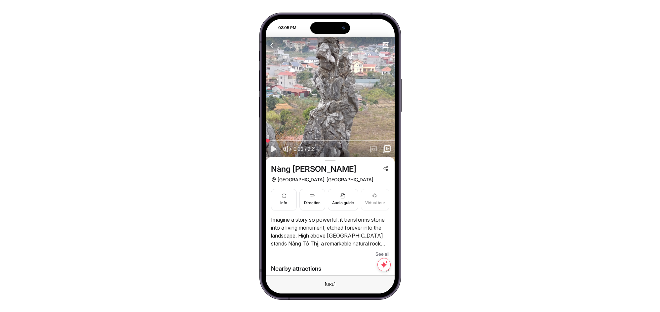
scroll to position [49, 0]
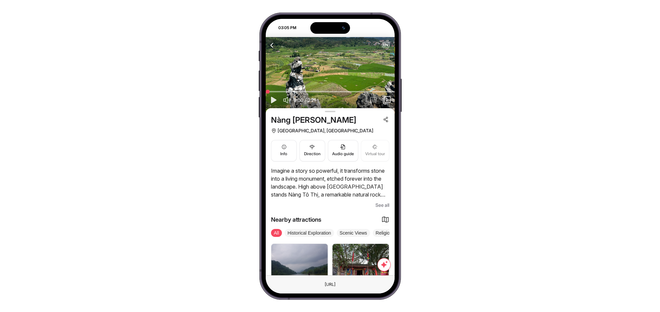
drag, startPoint x: 293, startPoint y: 170, endPoint x: 340, endPoint y: 175, distance: 47.5
click at [340, 175] on p "Imagine a story so powerful, it transforms stone into a living monument, etched…" at bounding box center [330, 183] width 118 height 32
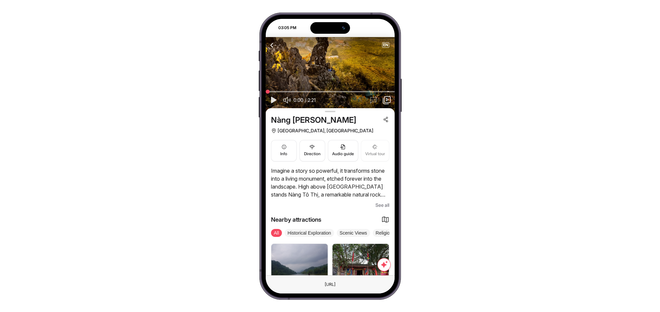
drag, startPoint x: 286, startPoint y: 176, endPoint x: 333, endPoint y: 184, distance: 48.2
click at [333, 184] on p "Imagine a story so powerful, it transforms stone into a living monument, etched…" at bounding box center [330, 183] width 118 height 32
click at [350, 180] on p "Imagine a story so powerful, it transforms stone into a living monument, etched…" at bounding box center [330, 183] width 118 height 32
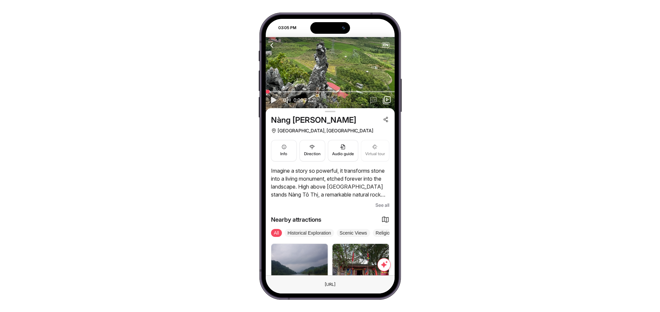
click at [382, 202] on span "See all" at bounding box center [382, 205] width 14 height 8
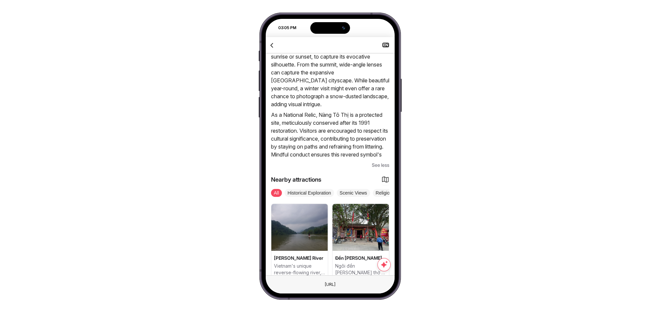
scroll to position [550, 0]
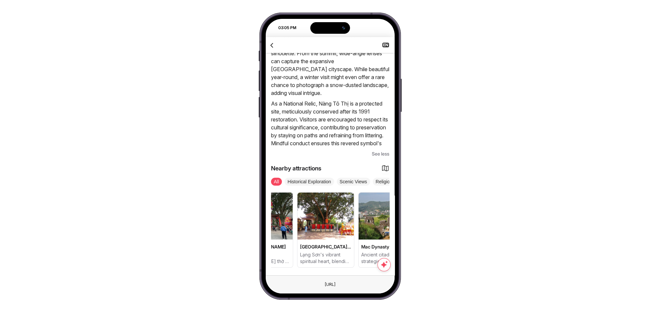
drag, startPoint x: 373, startPoint y: 224, endPoint x: 325, endPoint y: 237, distance: 50.1
click at [293, 237] on div "[PERSON_NAME] River Vietnam's unique reverse-flowing river, a geological marvel…" at bounding box center [234, 229] width 118 height 75
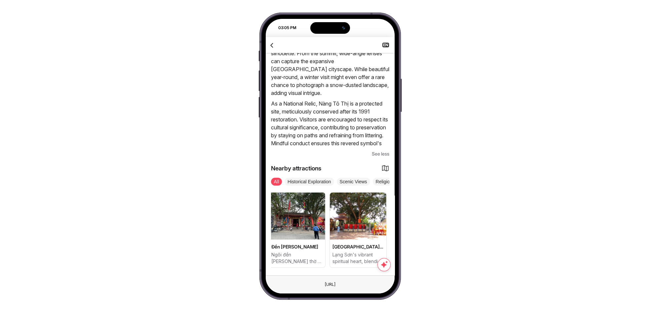
scroll to position [0, 39]
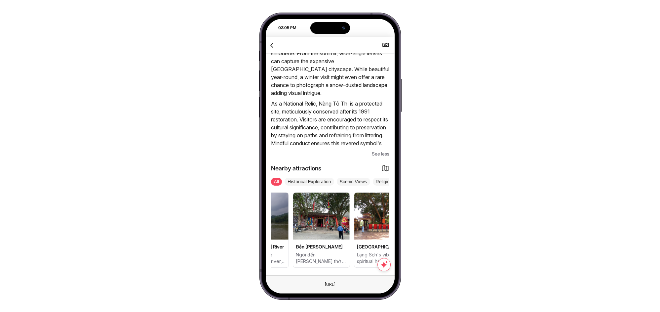
drag, startPoint x: 357, startPoint y: 227, endPoint x: 405, endPoint y: 228, distance: 47.9
click at [405, 228] on div "03:05 PM Attraction Itineraries Bus tour City tour Travel Blog NEARBY ATTRACTIO…" at bounding box center [330, 156] width 660 height 312
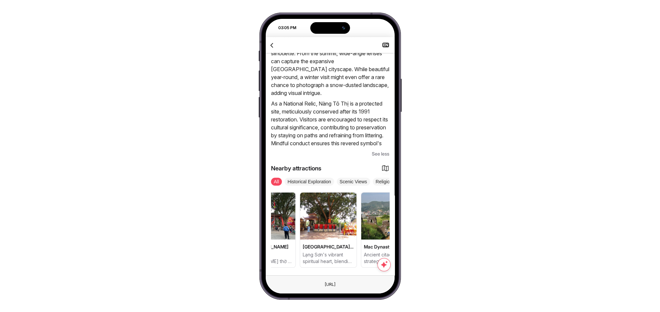
drag, startPoint x: 361, startPoint y: 226, endPoint x: 307, endPoint y: 229, distance: 53.6
click at [296, 229] on div "[PERSON_NAME] River Vietnam's unique reverse-flowing river, a geological marvel…" at bounding box center [236, 229] width 118 height 75
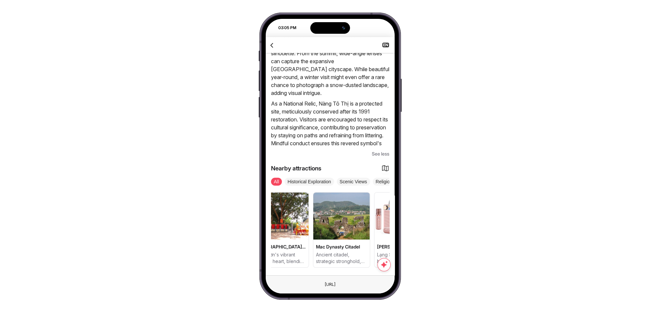
drag, startPoint x: 346, startPoint y: 226, endPoint x: 322, endPoint y: 225, distance: 24.1
click at [248, 225] on div "[PERSON_NAME] River Vietnam's unique reverse-flowing river, a geological marvel…" at bounding box center [189, 229] width 118 height 75
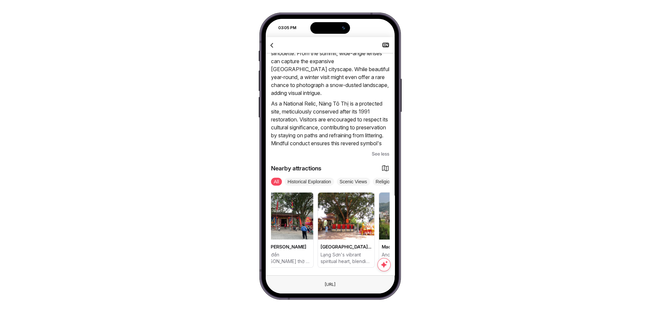
scroll to position [0, 77]
drag, startPoint x: 352, startPoint y: 220, endPoint x: 384, endPoint y: 226, distance: 33.0
click at [384, 226] on img at bounding box center [406, 215] width 57 height 47
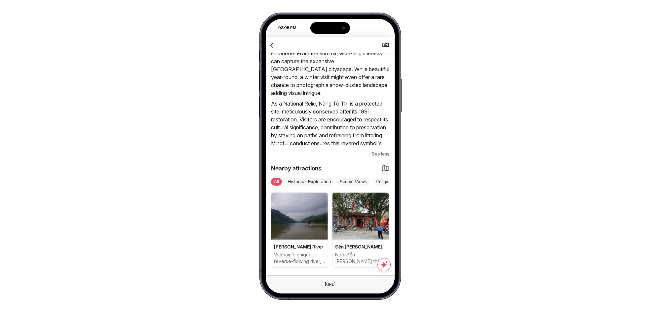
drag, startPoint x: 335, startPoint y: 222, endPoint x: 321, endPoint y: 228, distance: 16.0
click at [321, 228] on div "[PERSON_NAME] River Vietnam's unique reverse-flowing river, a geological marvel…" at bounding box center [330, 229] width 118 height 75
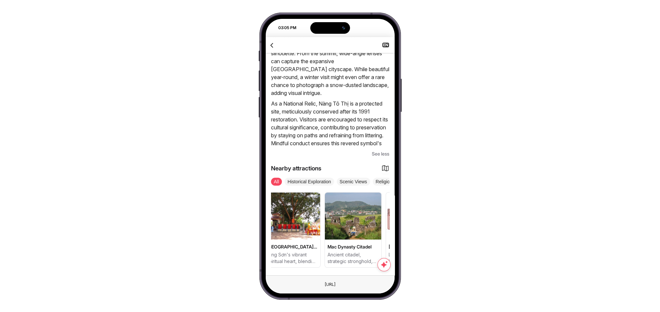
drag, startPoint x: 351, startPoint y: 228, endPoint x: 302, endPoint y: 229, distance: 48.3
click at [259, 229] on div "[PERSON_NAME] River Vietnam's unique reverse-flowing river, a geological marvel…" at bounding box center [200, 229] width 118 height 75
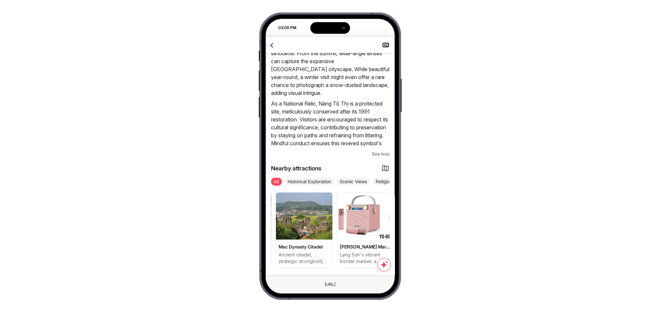
scroll to position [0, 189]
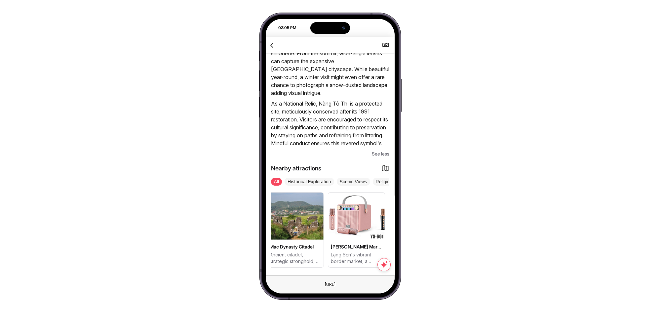
drag, startPoint x: 353, startPoint y: 224, endPoint x: 323, endPoint y: 226, distance: 29.8
click at [323, 226] on div "[PERSON_NAME] River Vietnam's unique reverse-flowing river, a geological marvel…" at bounding box center [330, 229] width 118 height 75
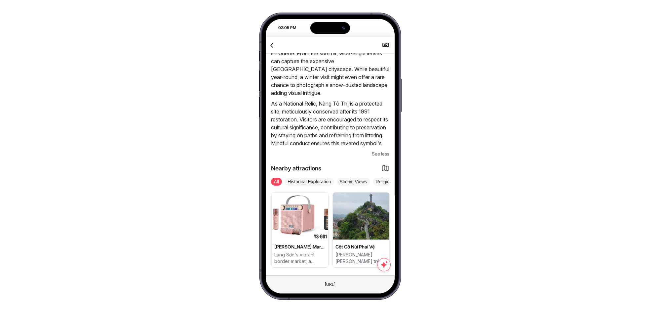
scroll to position [0, 214]
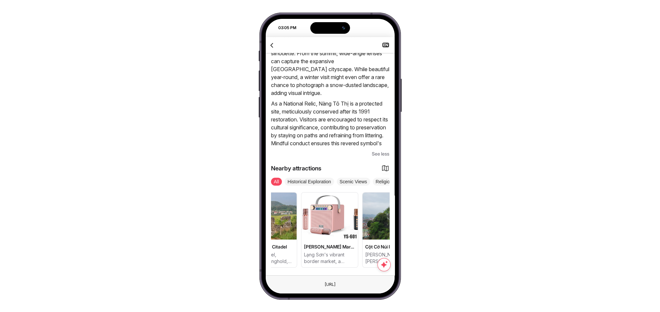
drag, startPoint x: 319, startPoint y: 222, endPoint x: 335, endPoint y: 224, distance: 16.7
click at [335, 224] on img at bounding box center [329, 215] width 57 height 47
click at [330, 234] on img at bounding box center [329, 215] width 57 height 47
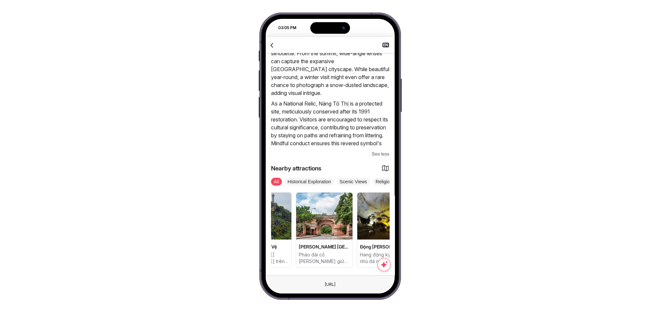
drag, startPoint x: 386, startPoint y: 222, endPoint x: 323, endPoint y: 224, distance: 63.8
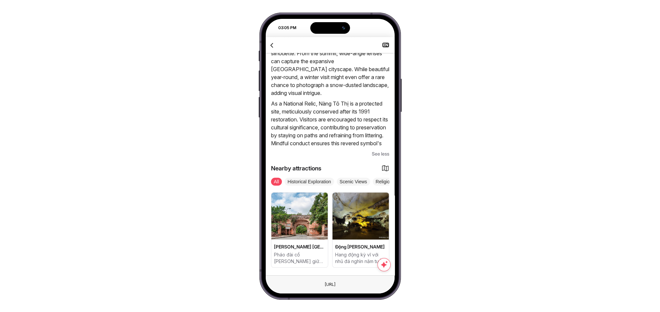
drag, startPoint x: 350, startPoint y: 222, endPoint x: 324, endPoint y: 218, distance: 27.0
click at [324, 218] on img at bounding box center [299, 215] width 57 height 47
drag, startPoint x: 371, startPoint y: 223, endPoint x: 345, endPoint y: 223, distance: 26.4
click at [345, 223] on img at bounding box center [360, 215] width 57 height 47
click at [353, 236] on img at bounding box center [360, 215] width 57 height 47
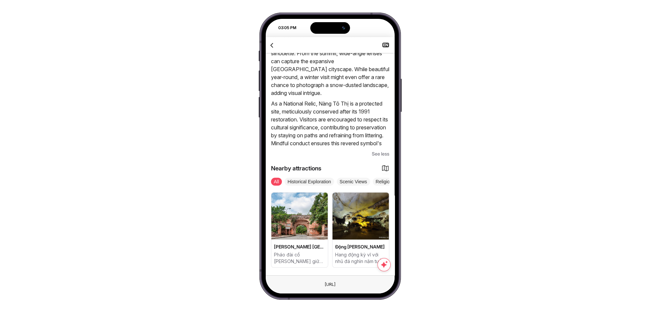
click at [358, 226] on img at bounding box center [360, 215] width 57 height 47
